Goal: Information Seeking & Learning: Learn about a topic

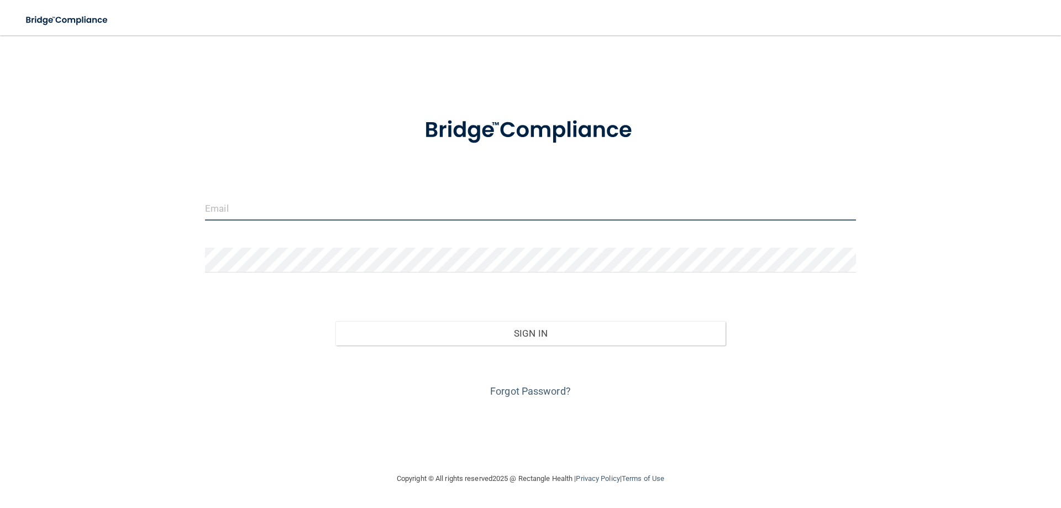
click at [321, 203] on input "email" at bounding box center [530, 208] width 651 height 25
type input "[EMAIL_ADDRESS][DOMAIN_NAME]"
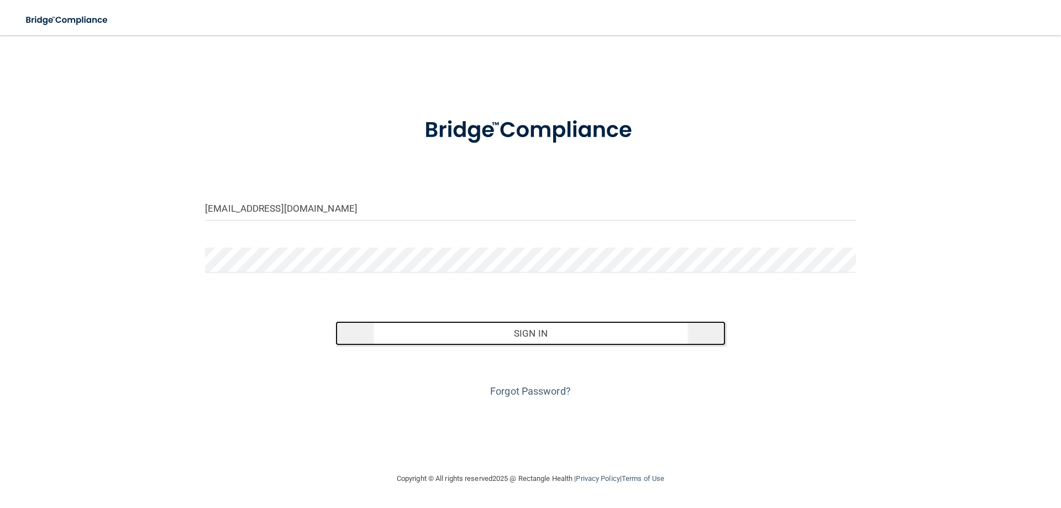
click at [499, 331] on button "Sign In" at bounding box center [531, 333] width 391 height 24
click at [445, 335] on button "Sign In" at bounding box center [531, 333] width 391 height 24
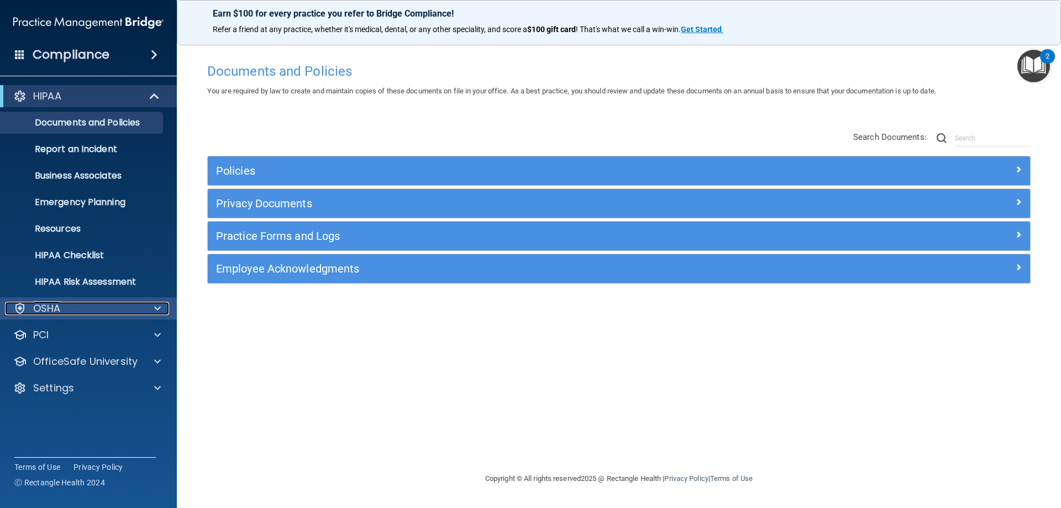
click at [141, 313] on div "OSHA" at bounding box center [73, 308] width 137 height 13
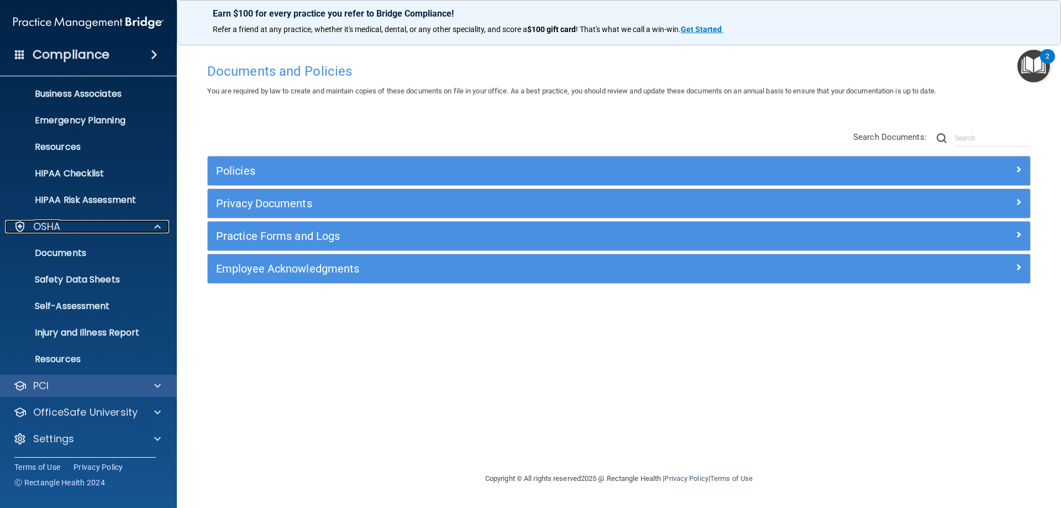
scroll to position [83, 0]
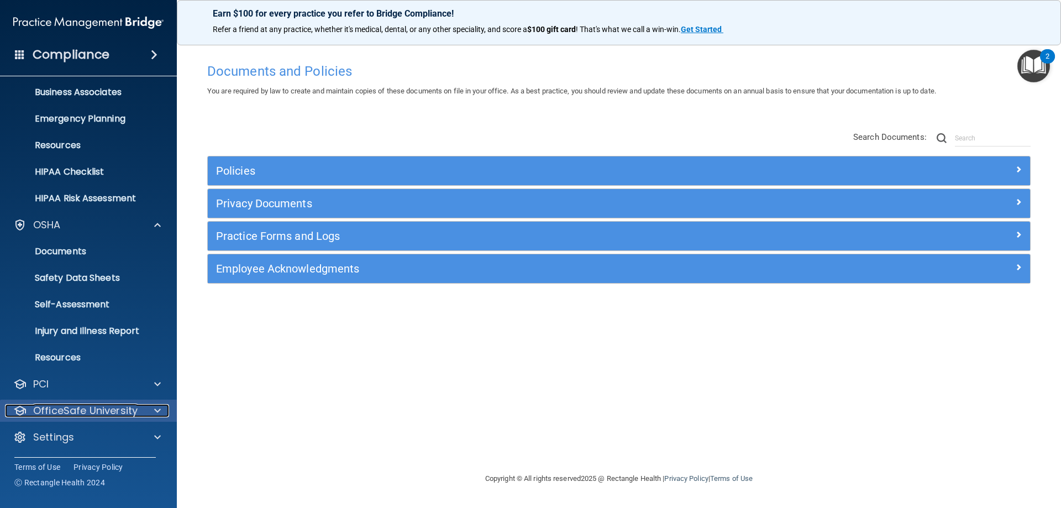
click at [148, 412] on div at bounding box center [156, 410] width 28 height 13
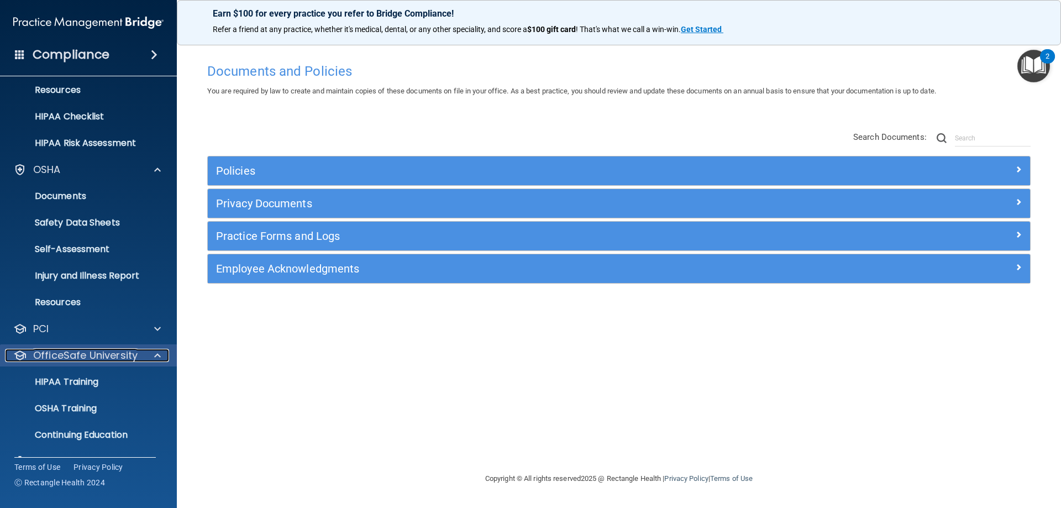
scroll to position [163, 0]
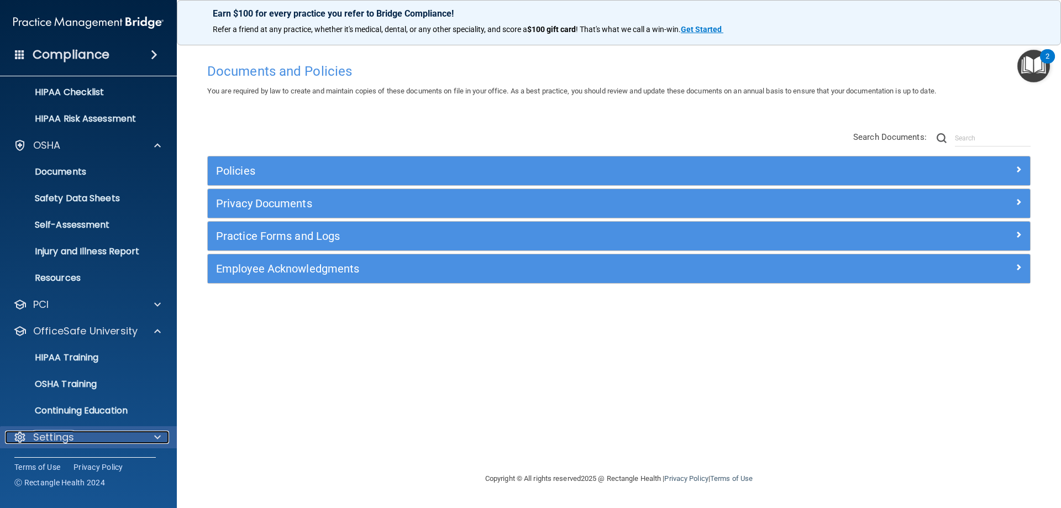
click at [155, 439] on span at bounding box center [157, 437] width 7 height 13
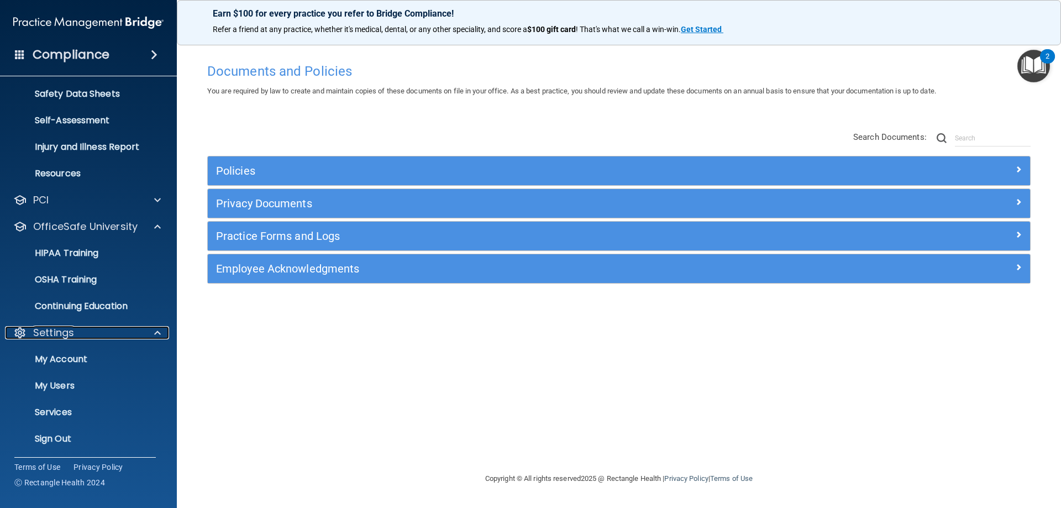
scroll to position [269, 0]
click at [63, 359] on p "My Account" at bounding box center [82, 357] width 151 height 11
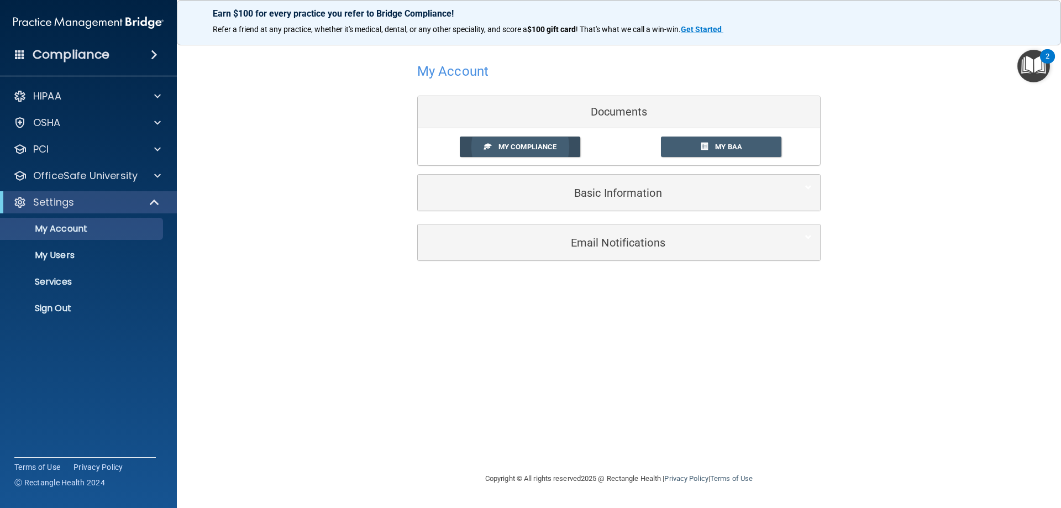
click at [562, 153] on link "My Compliance" at bounding box center [520, 147] width 121 height 20
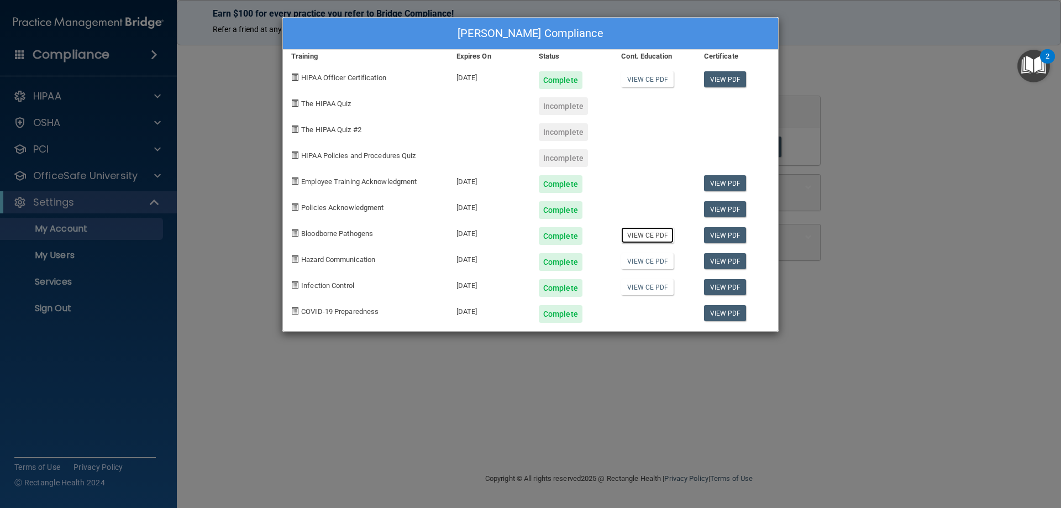
click at [652, 235] on link "View CE PDF" at bounding box center [647, 235] width 53 height 16
click at [638, 263] on link "View CE PDF" at bounding box center [647, 261] width 53 height 16
click at [653, 237] on link "View CE PDF" at bounding box center [647, 235] width 53 height 16
click at [633, 79] on link "View CE PDF" at bounding box center [647, 79] width 53 height 16
